Goal: Task Accomplishment & Management: Use online tool/utility

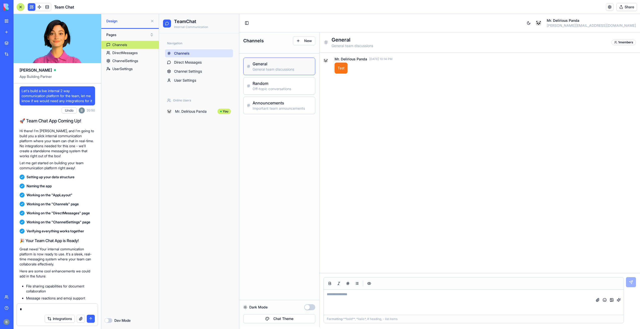
scroll to position [2774, 0]
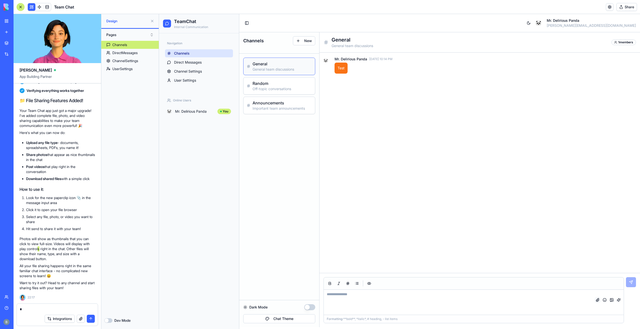
click at [598, 299] on button at bounding box center [597, 300] width 6 height 6
click at [353, 293] on textarea at bounding box center [474, 302] width 300 height 25
click at [52, 307] on textarea at bounding box center [57, 309] width 75 height 5
type textarea "**********"
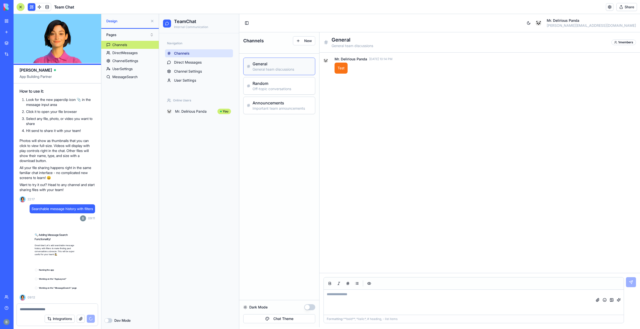
scroll to position [2873, 0]
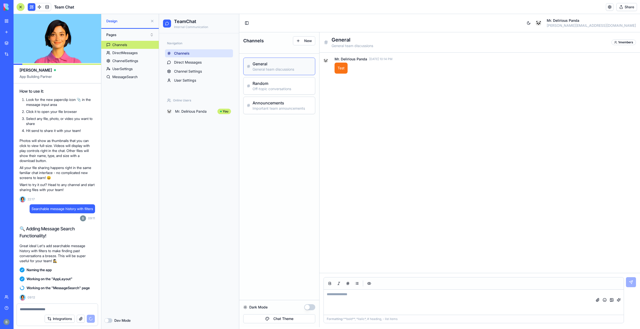
click at [55, 306] on div at bounding box center [57, 308] width 81 height 8
click at [50, 314] on div "Integrations" at bounding box center [57, 319] width 81 height 14
click at [51, 310] on textarea at bounding box center [57, 309] width 75 height 5
paste textarea "**********"
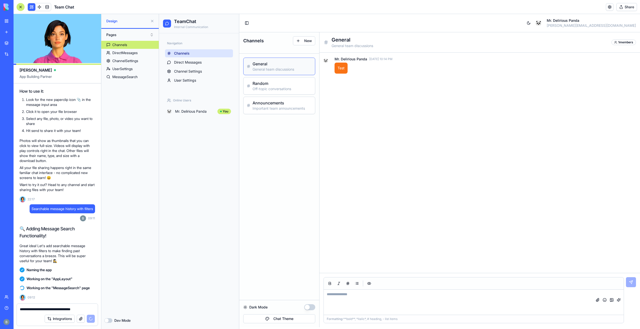
type textarea "**********"
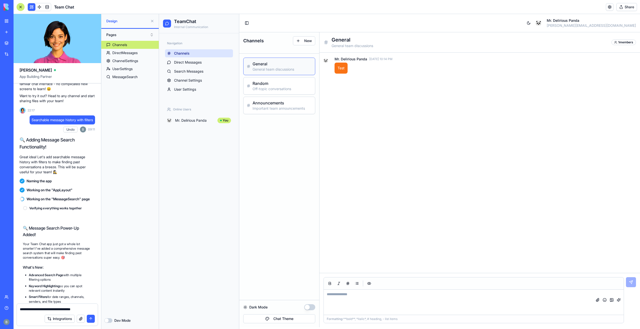
scroll to position [3129, 0]
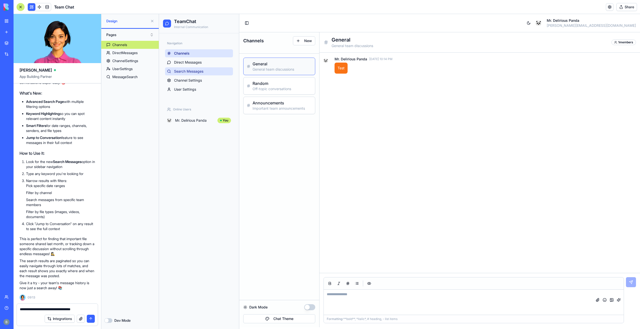
click at [184, 71] on span "Search Messages" at bounding box center [188, 71] width 29 height 5
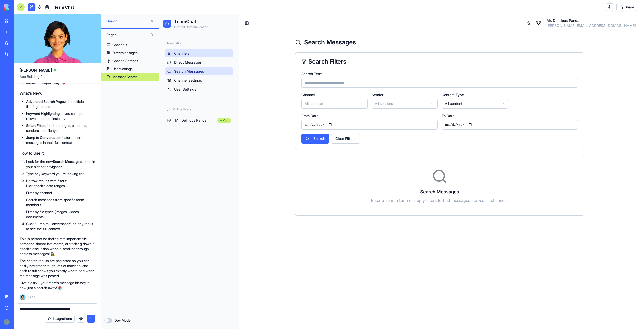
click at [201, 54] on link "Channels" at bounding box center [199, 53] width 68 height 8
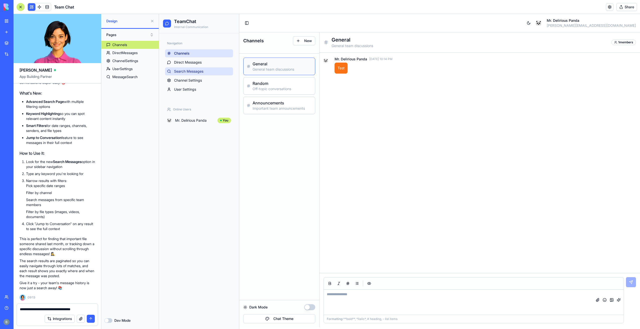
click at [199, 69] on link "Search Messages" at bounding box center [199, 71] width 68 height 8
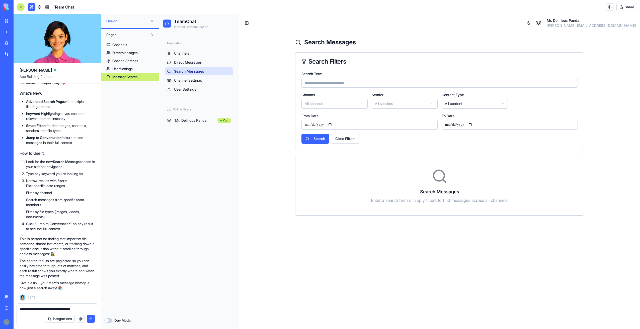
click at [349, 77] on div "Search Term" at bounding box center [439, 79] width 276 height 17
click at [346, 85] on input "Search Term" at bounding box center [439, 83] width 276 height 10
type input "****"
click at [317, 143] on button "Search" at bounding box center [315, 139] width 28 height 10
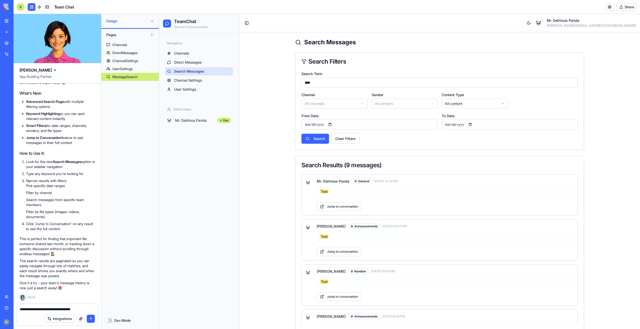
click at [90, 321] on button "submit" at bounding box center [91, 319] width 8 height 8
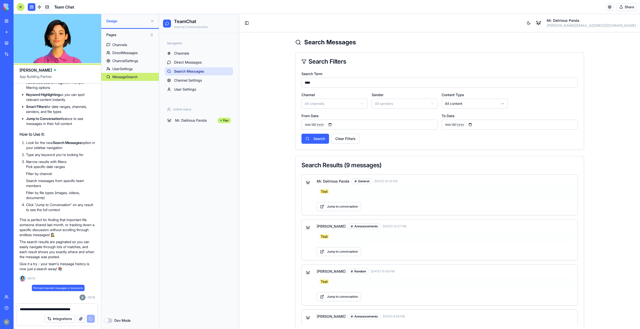
scroll to position [3153, 0]
click at [327, 207] on button "Jump to conversation" at bounding box center [339, 206] width 44 height 9
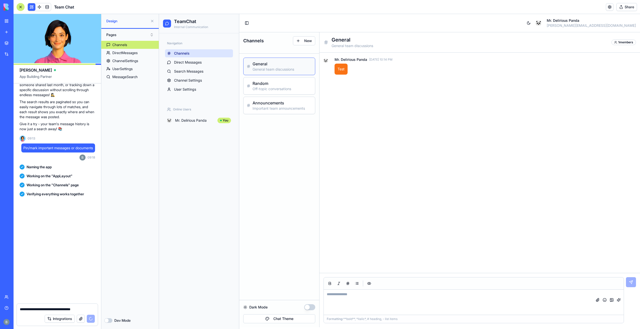
scroll to position [3414, 0]
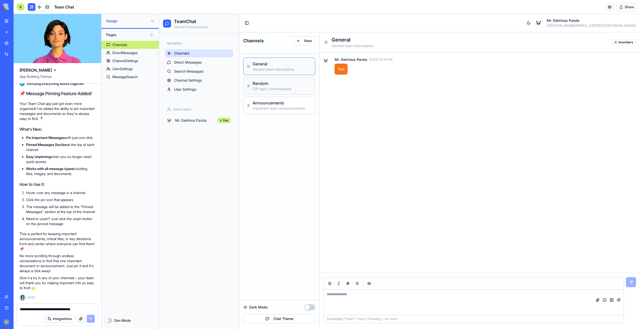
click at [278, 86] on p "Off-topic conversations" at bounding box center [281, 88] width 59 height 5
click at [281, 66] on h3 "General" at bounding box center [281, 64] width 59 height 6
click at [397, 60] on button at bounding box center [397, 60] width 6 height 6
drag, startPoint x: 417, startPoint y: 91, endPoint x: 414, endPoint y: 90, distance: 2.8
click at [416, 90] on button at bounding box center [418, 90] width 6 height 6
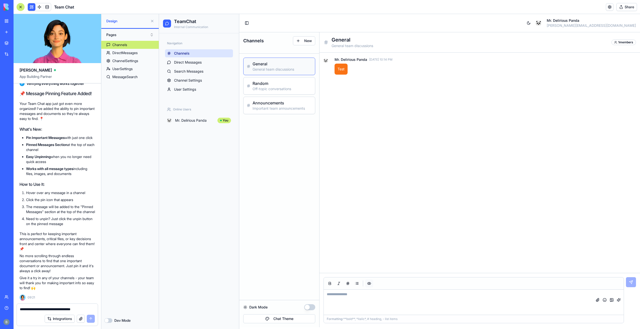
click at [371, 285] on button "button" at bounding box center [369, 284] width 8 height 8
click at [599, 300] on button at bounding box center [597, 300] width 6 height 6
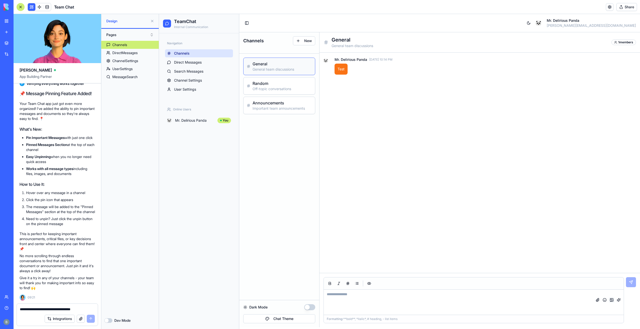
click at [611, 299] on button "button" at bounding box center [611, 300] width 6 height 6
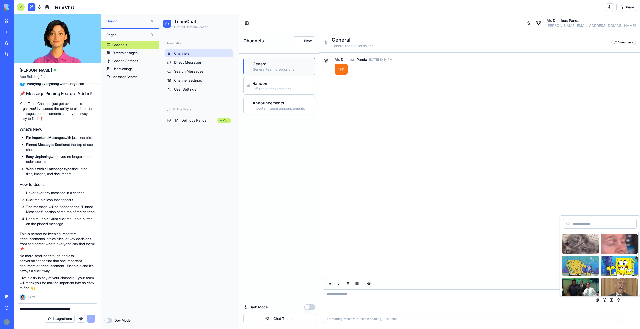
click at [616, 289] on img at bounding box center [619, 288] width 37 height 20
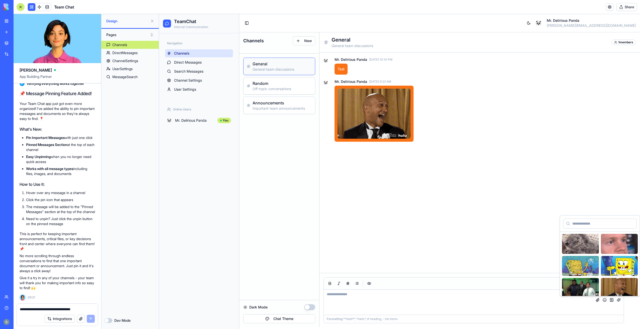
click at [523, 231] on div "🐼 Mr. Delirious Panda [DATE] 10:14 PM Test 🐼 Mr. Delirious Panda [DATE] 9:23 AM" at bounding box center [479, 163] width 312 height 213
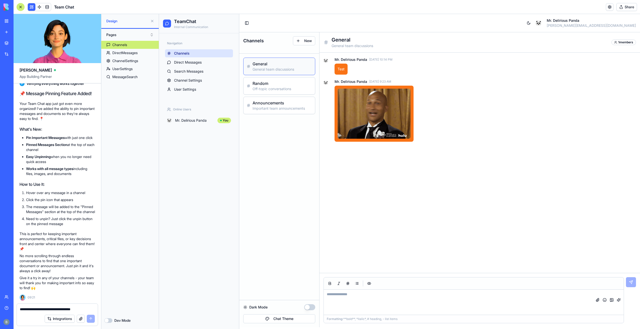
click at [50, 310] on textarea "**********" at bounding box center [57, 309] width 75 height 5
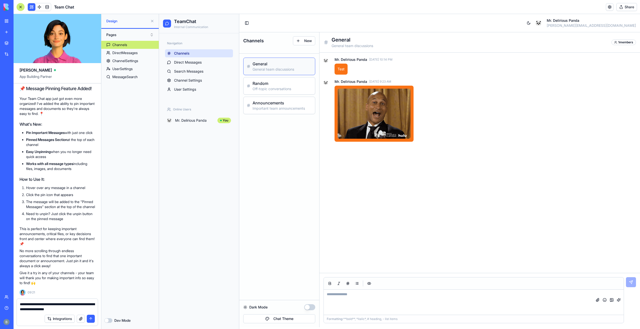
type textarea "**********"
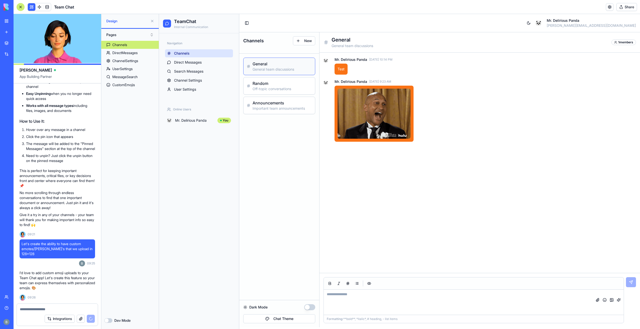
scroll to position [3490, 0]
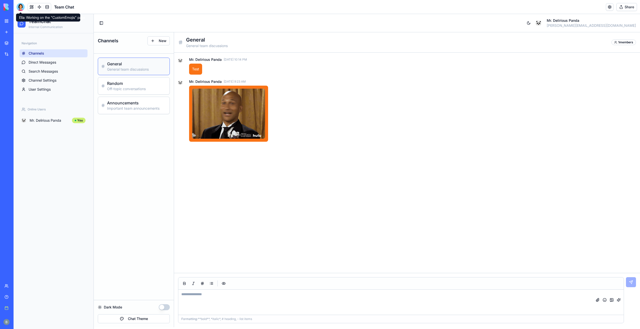
click at [22, 6] on div at bounding box center [21, 7] width 8 height 8
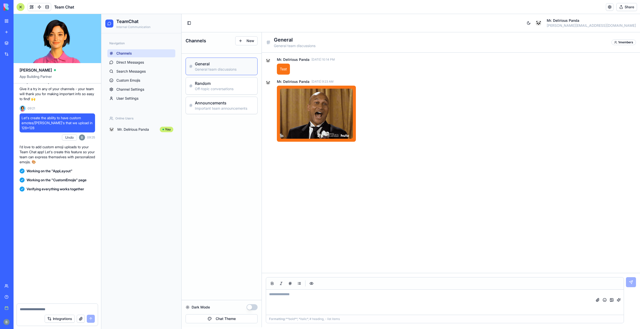
scroll to position [3748, 0]
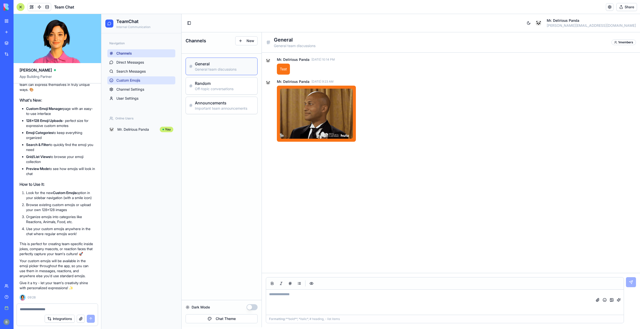
click at [132, 84] on link "Custom Emojis" at bounding box center [141, 80] width 68 height 8
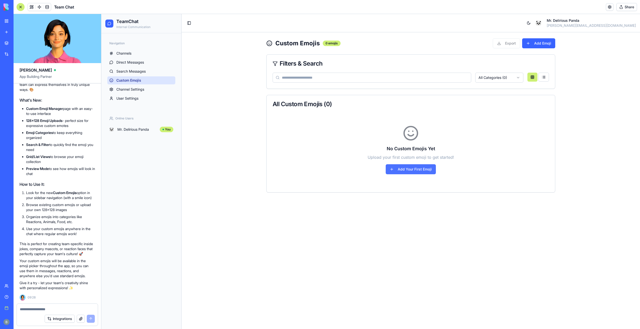
click at [402, 172] on button "Add Your First Emoji" at bounding box center [411, 169] width 50 height 10
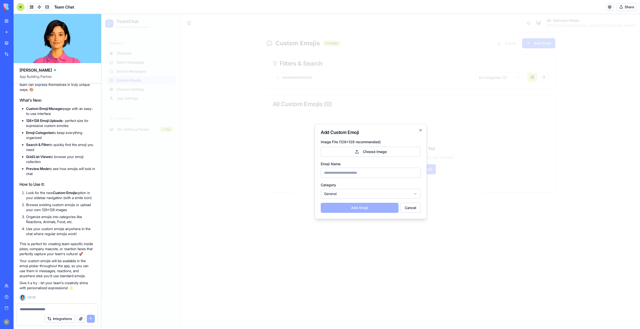
click at [424, 129] on div "Add Custom Emoji Image File (128x128 recommended) Choose Image Emoji Name Categ…" at bounding box center [370, 171] width 112 height 95
click at [420, 131] on icon "button" at bounding box center [420, 130] width 4 height 4
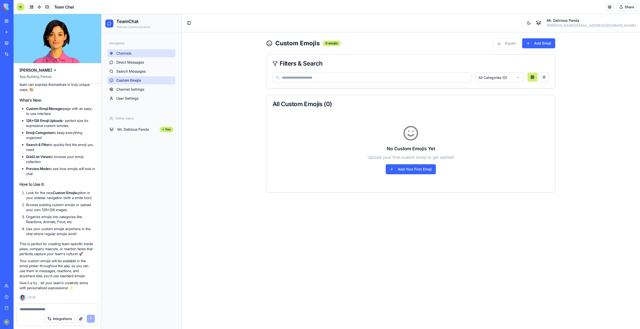
click at [134, 55] on link "Channels" at bounding box center [141, 53] width 68 height 8
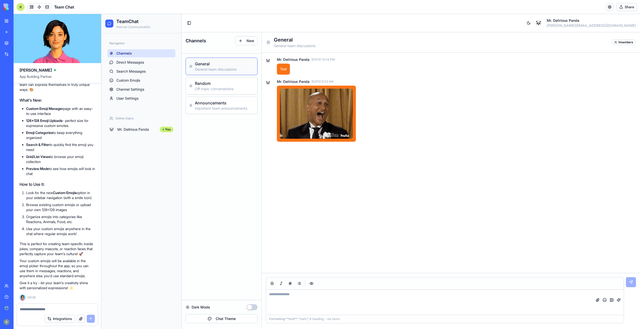
click at [606, 298] on div "Formatting: **bold**, *italic*, # heading, - list items" at bounding box center [445, 300] width 358 height 46
click at [605, 300] on button "button" at bounding box center [604, 300] width 6 height 6
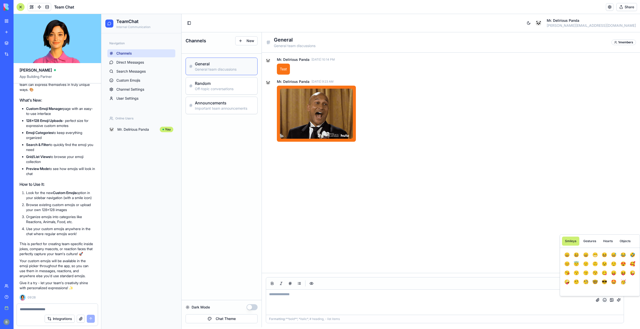
click at [605, 300] on button "button" at bounding box center [604, 300] width 6 height 6
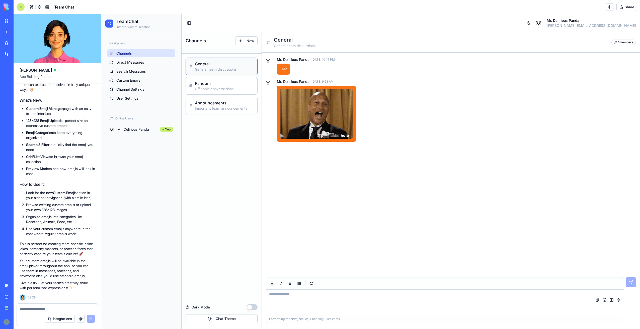
click at [372, 232] on div "🐼 Mr. Delirious Panda [DATE] 10:14 PM Test 🐼 Mr. Delirious Panda [DATE] 9:23 AM" at bounding box center [451, 163] width 370 height 213
click at [371, 232] on div "🐼 Mr. Delirious Panda [DATE] 10:14 PM Test 🐼 Mr. Delirious Panda [DATE] 9:23 AM" at bounding box center [451, 163] width 370 height 213
click at [53, 314] on div "Integrations" at bounding box center [57, 319] width 81 height 14
click at [51, 312] on div "Integrations" at bounding box center [57, 319] width 81 height 14
click at [51, 312] on textarea at bounding box center [57, 309] width 75 height 5
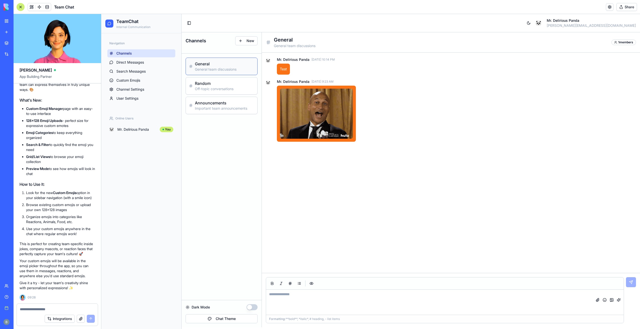
paste textarea "**********"
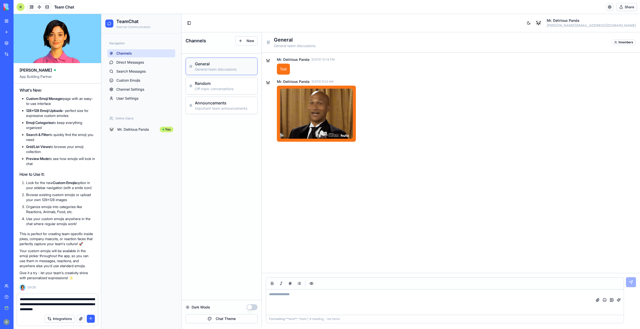
type textarea "**********"
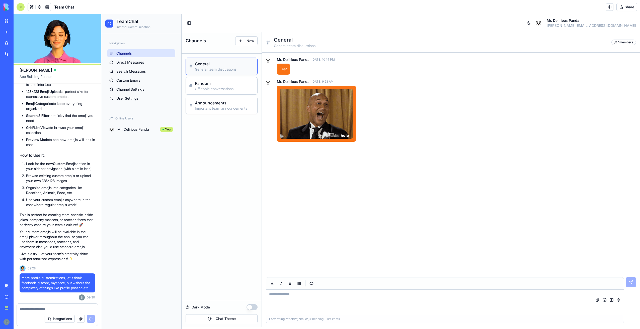
scroll to position [4070, 0]
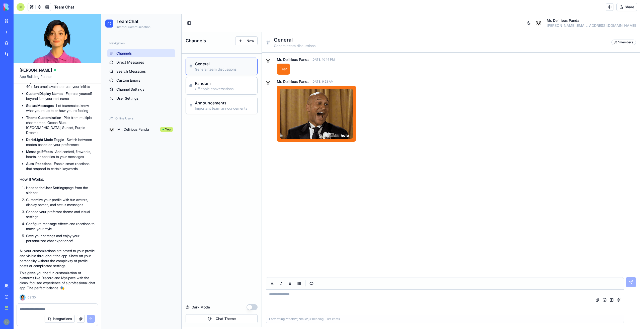
click at [9, 4] on img at bounding box center [19, 7] width 31 height 7
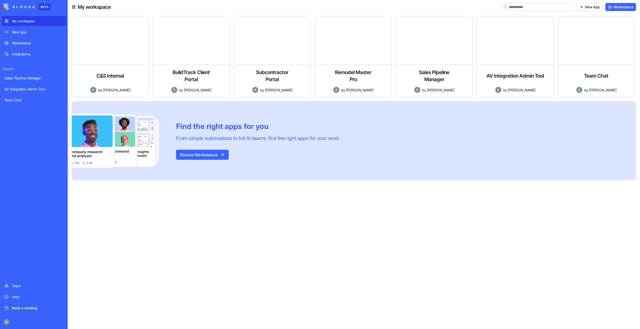
click at [459, 143] on div "Find the right apps for you From simple automations to full AI teams, find the …" at bounding box center [354, 140] width 564 height 79
